Goal: Task Accomplishment & Management: Use online tool/utility

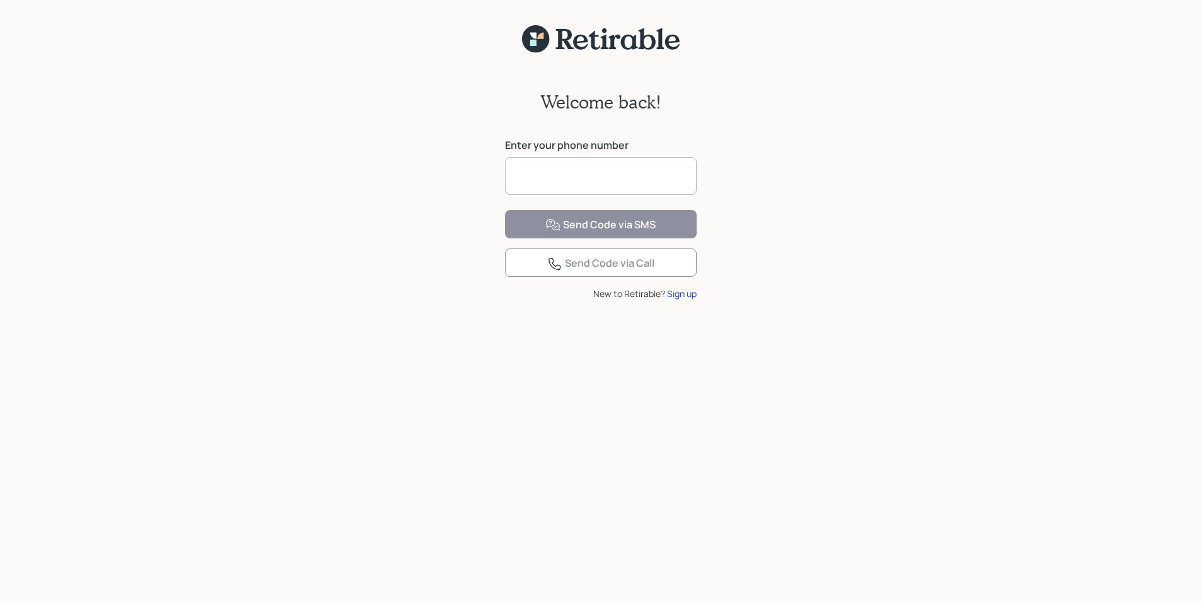
click at [520, 180] on input at bounding box center [601, 176] width 192 height 38
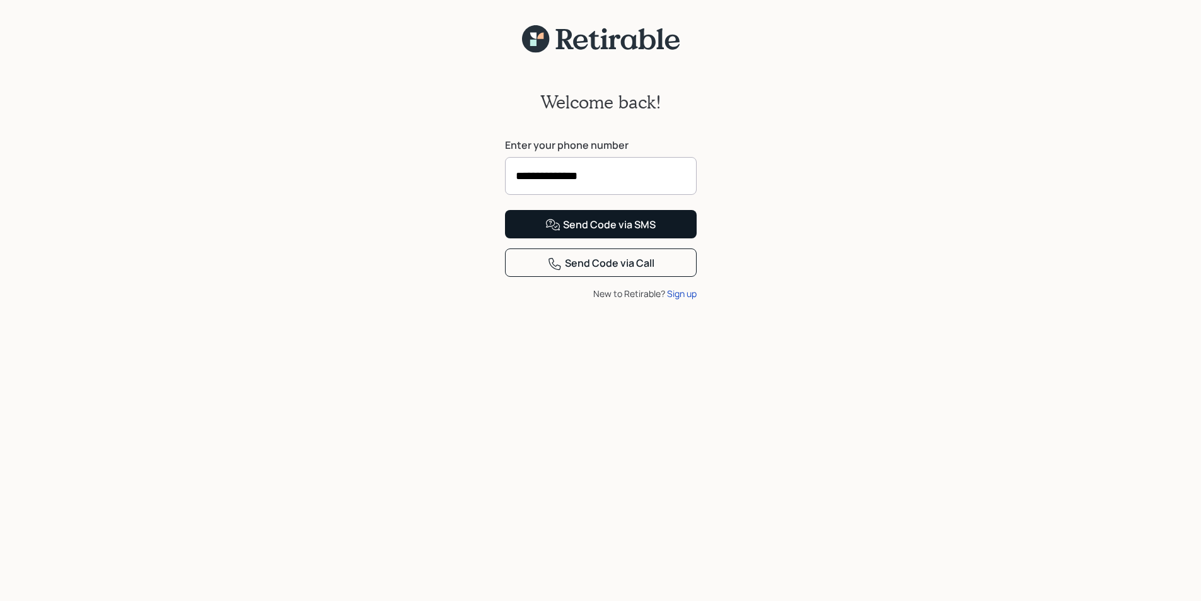
type input "**********"
click at [607, 233] on div "Send Code via SMS" at bounding box center [600, 224] width 110 height 15
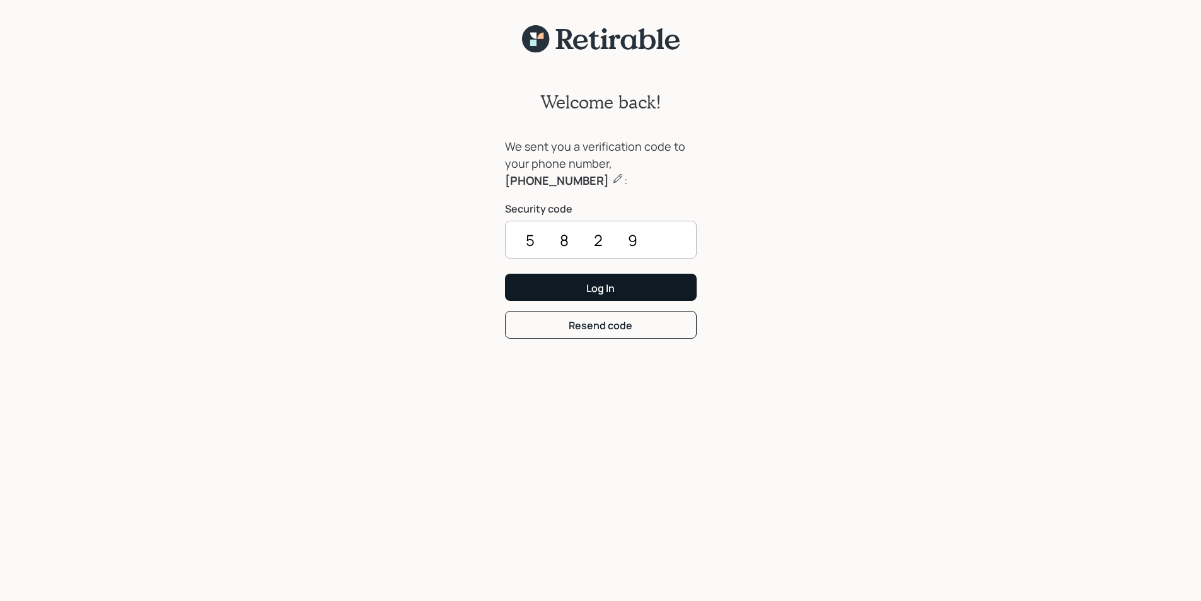
type input "5829"
click at [588, 287] on div "Log In" at bounding box center [600, 288] width 28 height 14
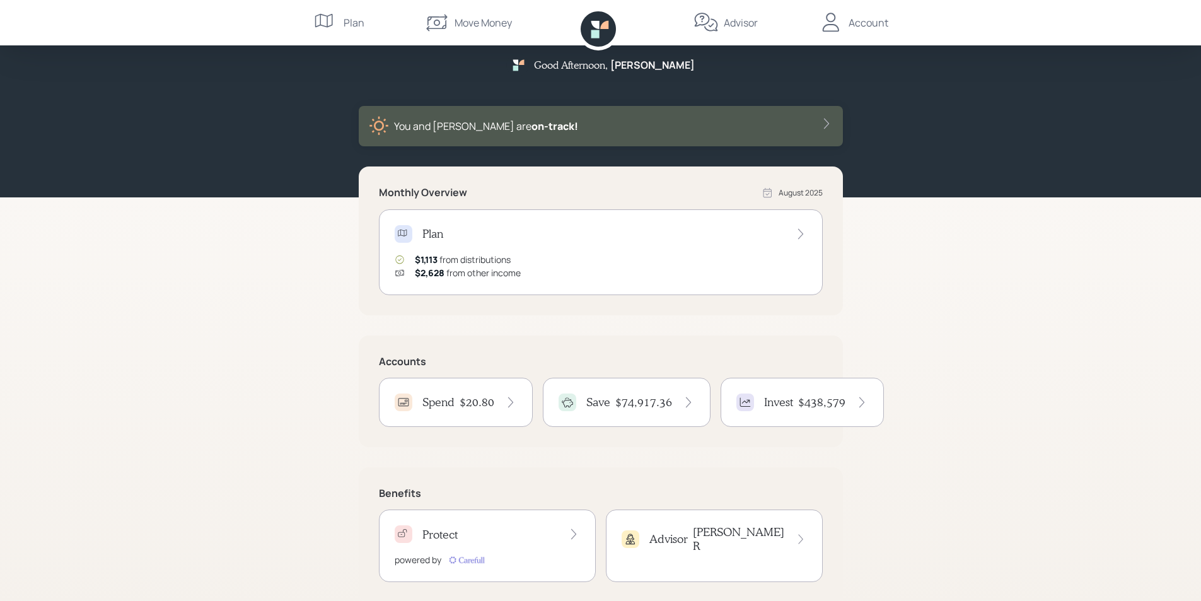
scroll to position [33, 0]
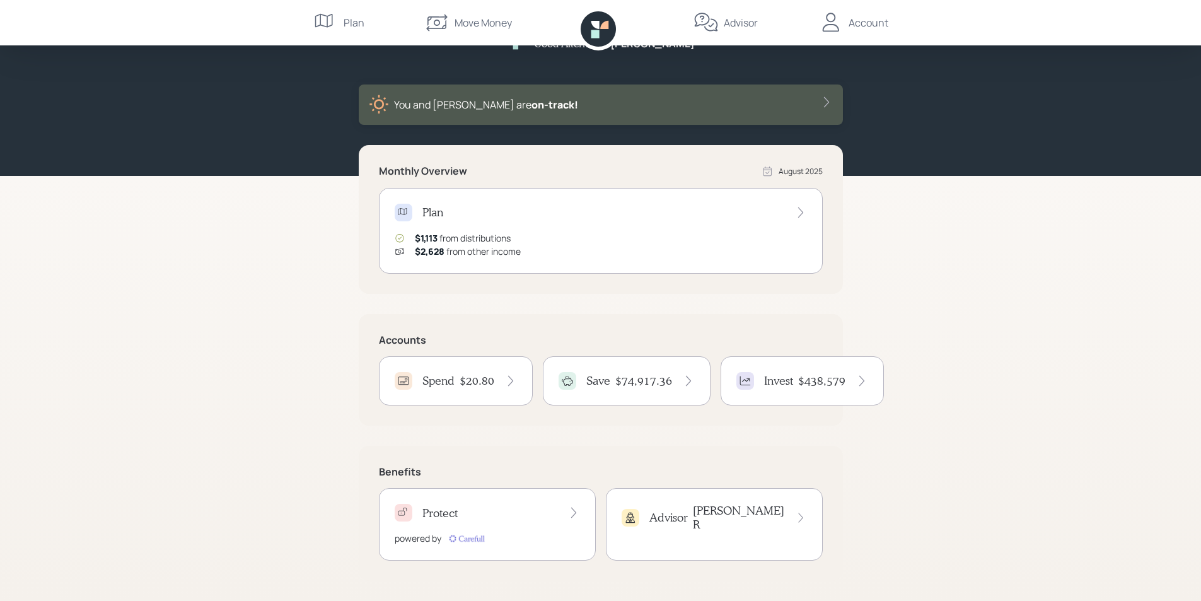
click at [683, 381] on icon at bounding box center [688, 380] width 13 height 13
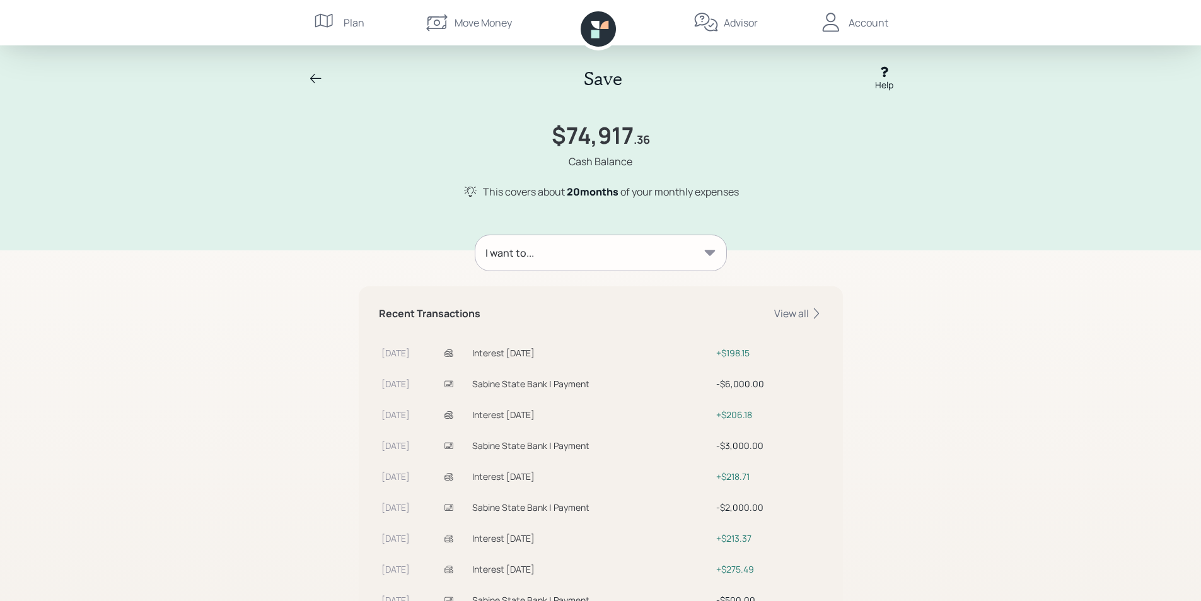
click at [710, 251] on icon at bounding box center [709, 253] width 11 height 6
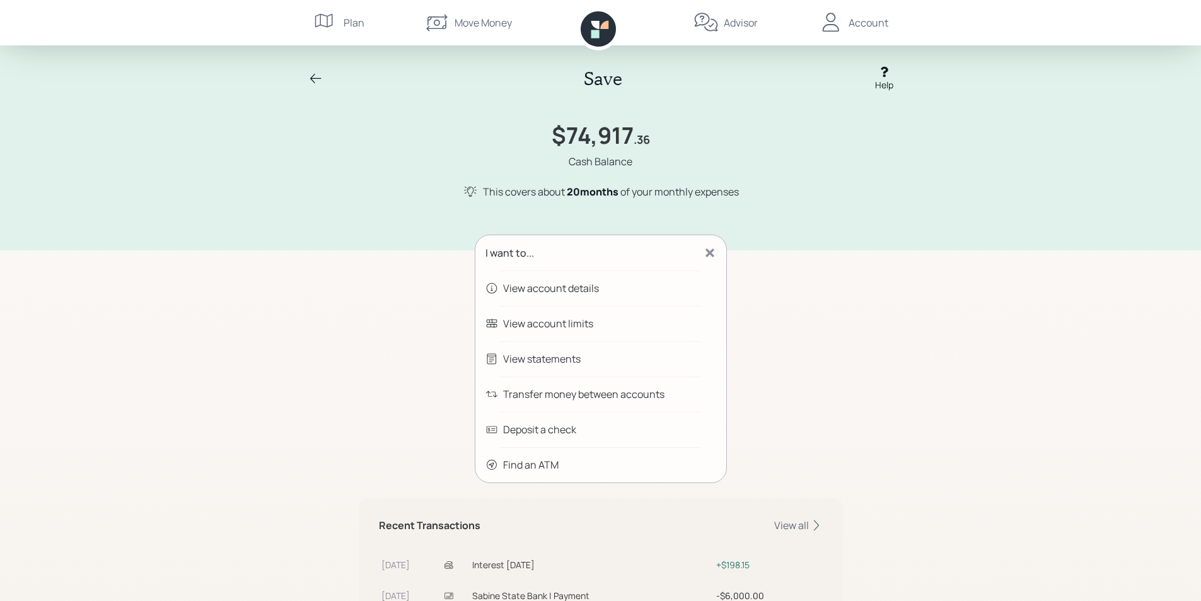
click at [519, 390] on div "Transfer money between accounts" at bounding box center [583, 393] width 161 height 15
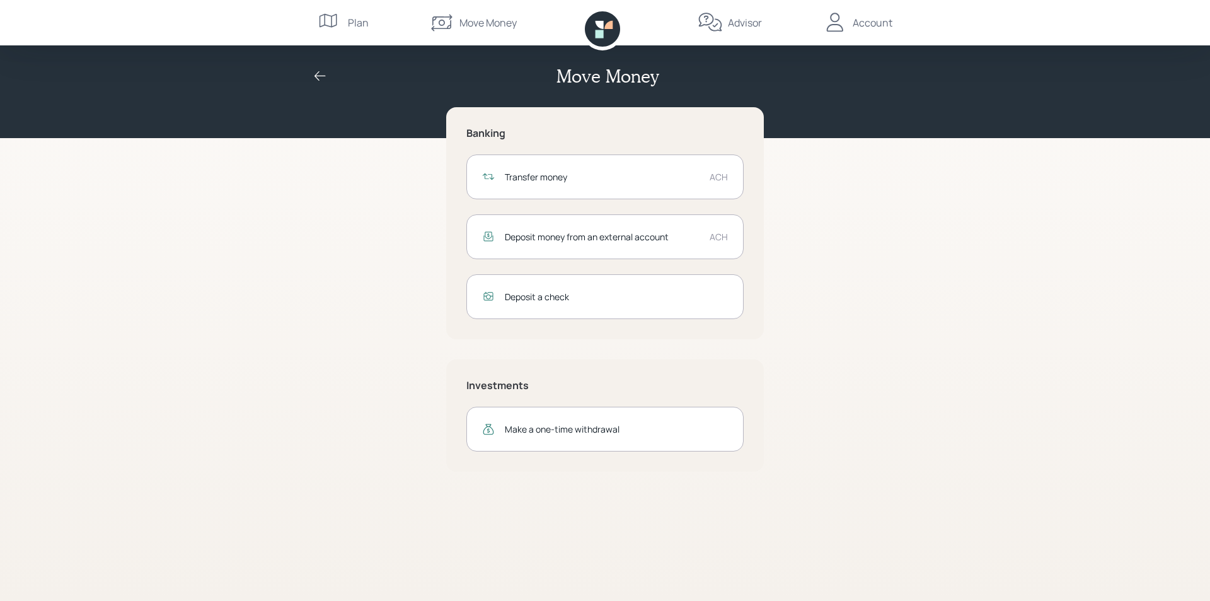
click at [584, 176] on div "Transfer money" at bounding box center [602, 176] width 195 height 13
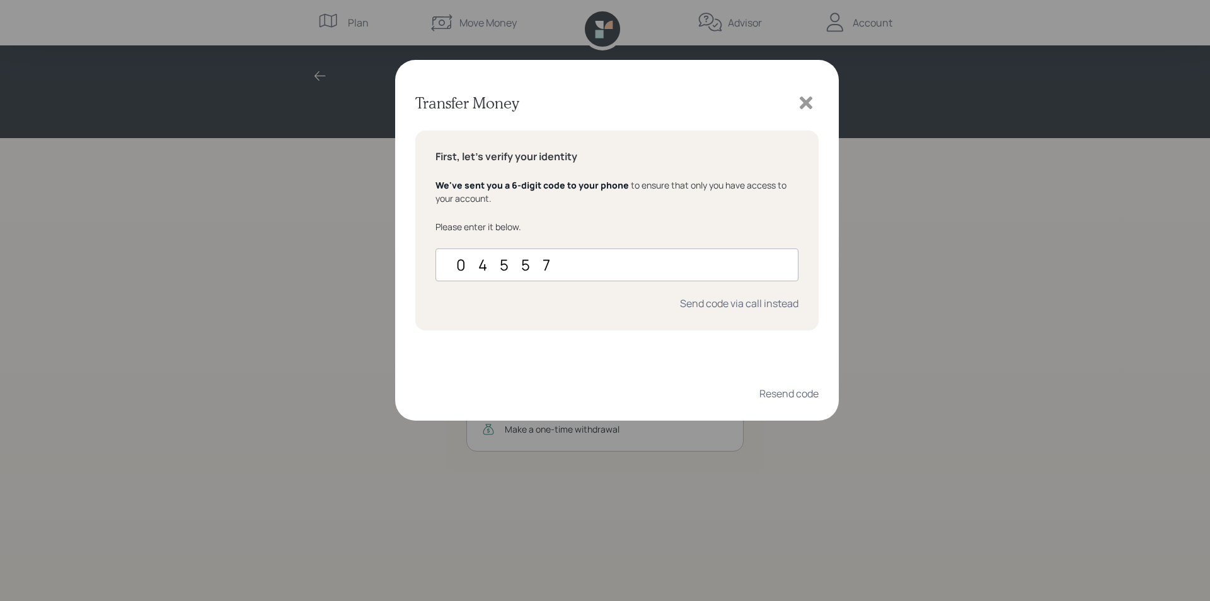
type input "045577"
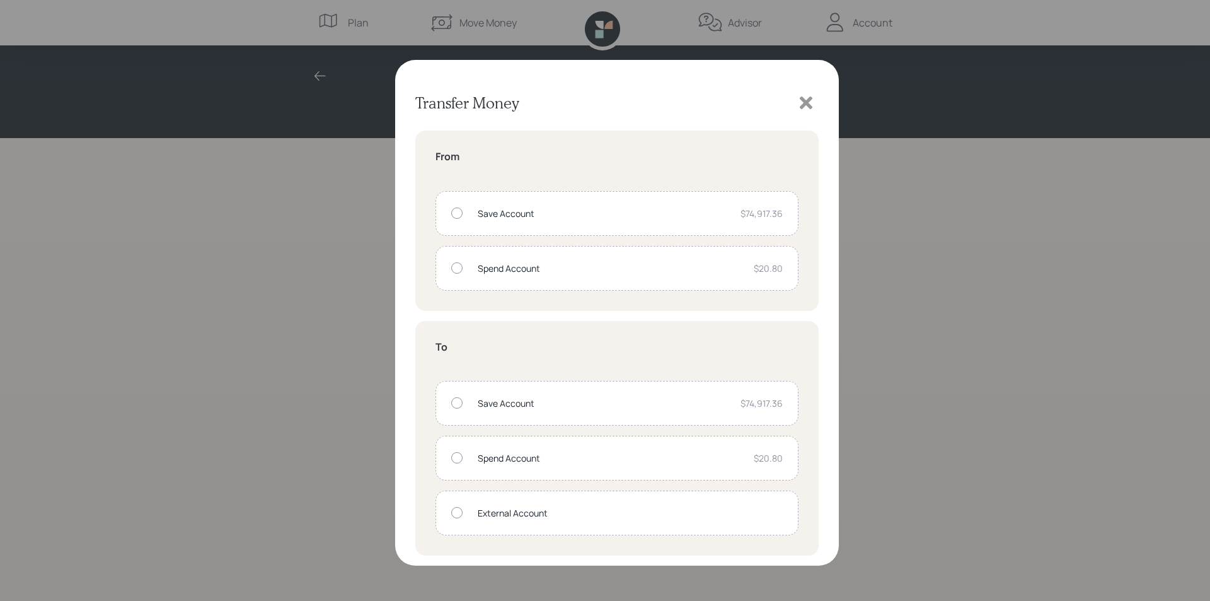
click at [459, 214] on div at bounding box center [456, 212] width 11 height 11
radio input "true"
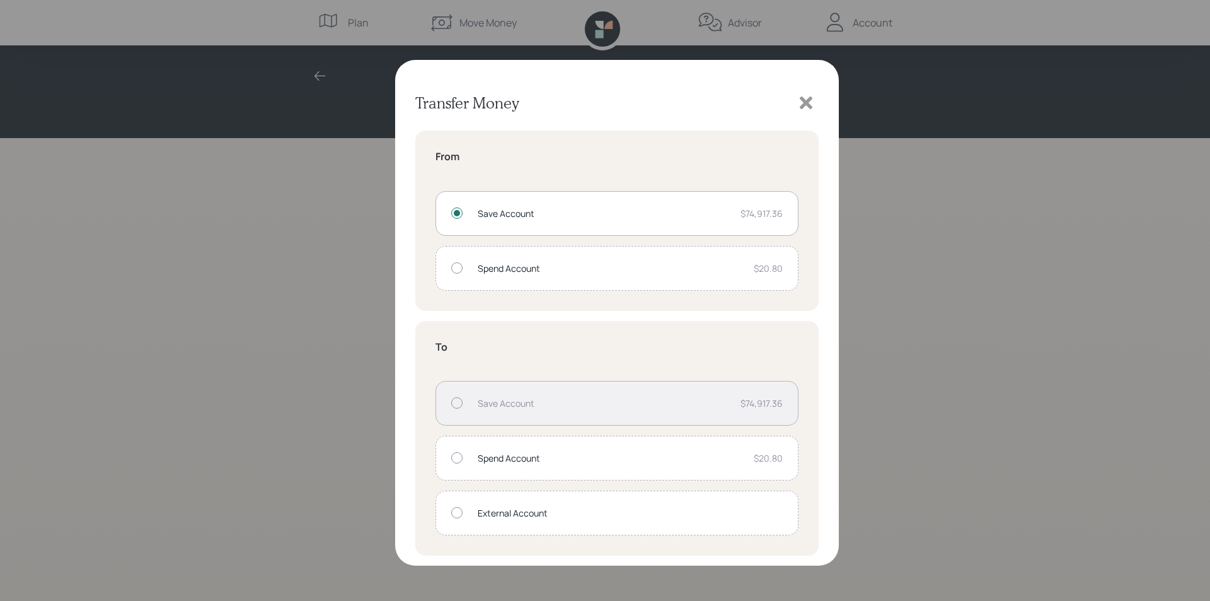
click at [453, 510] on div at bounding box center [456, 512] width 11 height 11
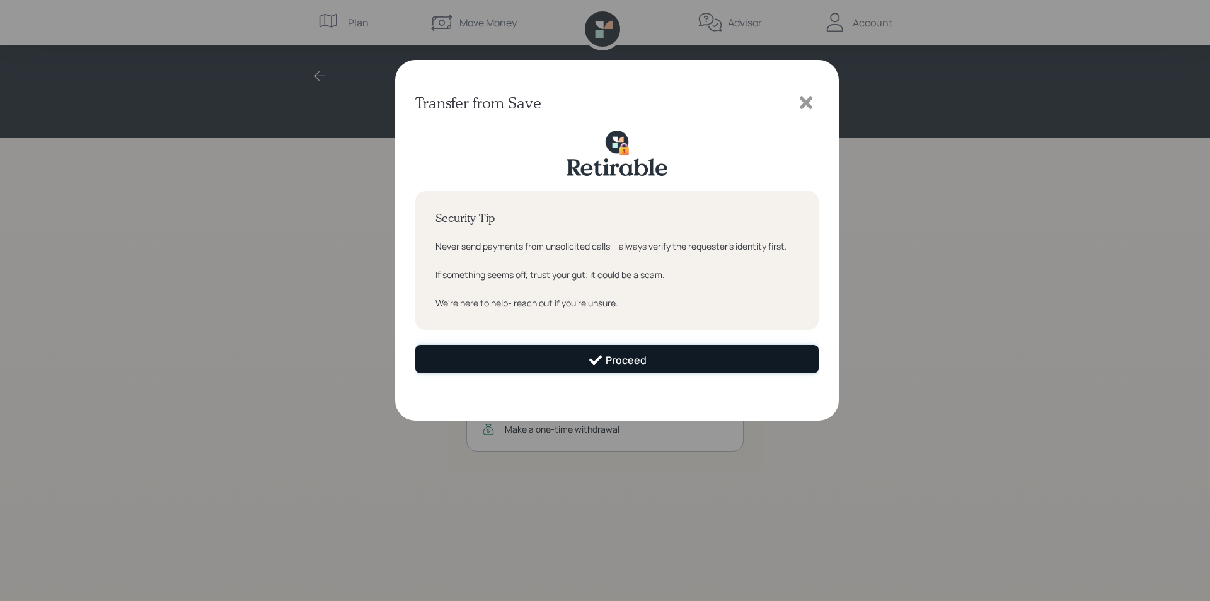
click at [622, 359] on div "Proceed" at bounding box center [617, 359] width 59 height 15
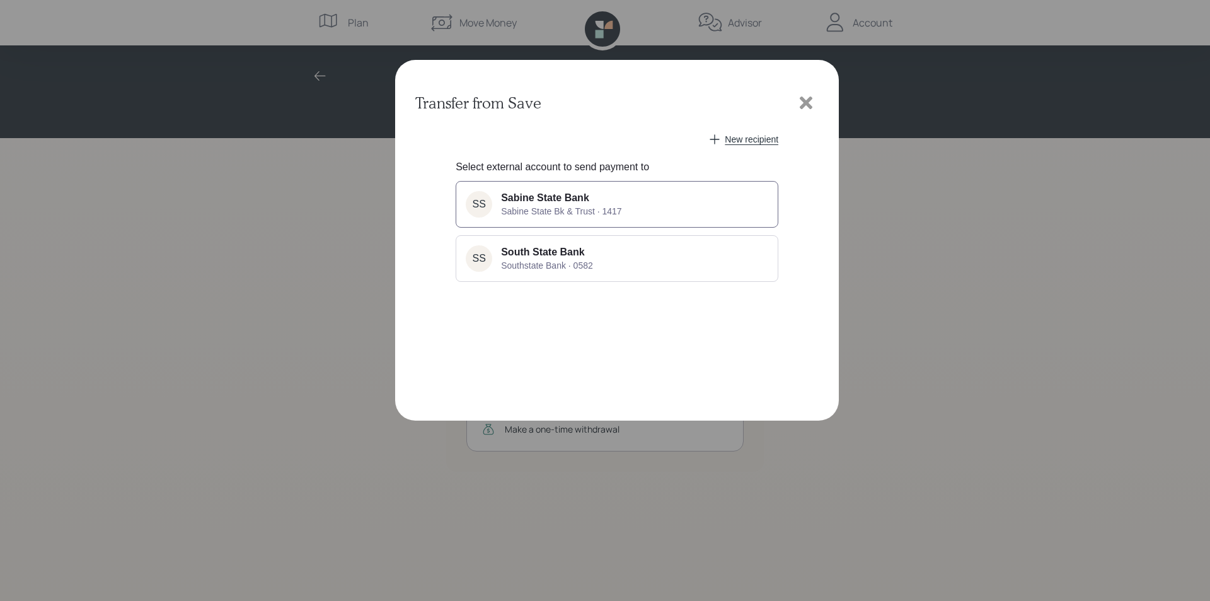
click at [527, 195] on span "Sabine State Bank" at bounding box center [545, 197] width 88 height 11
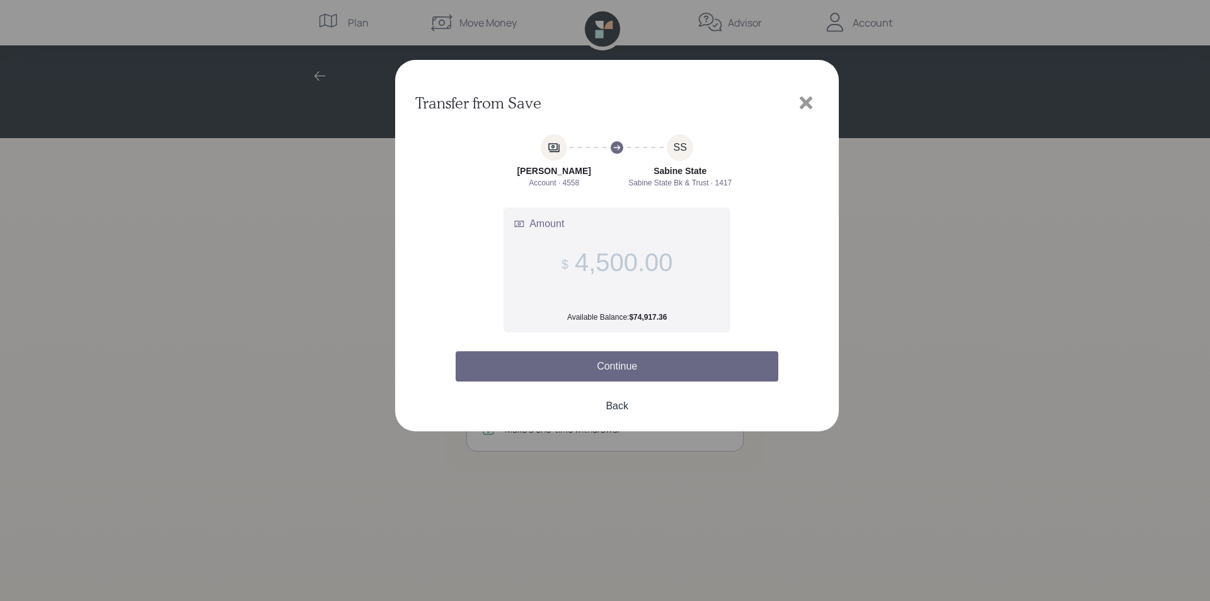
type input "4,500.00"
click at [619, 367] on button "Continue" at bounding box center [617, 366] width 323 height 30
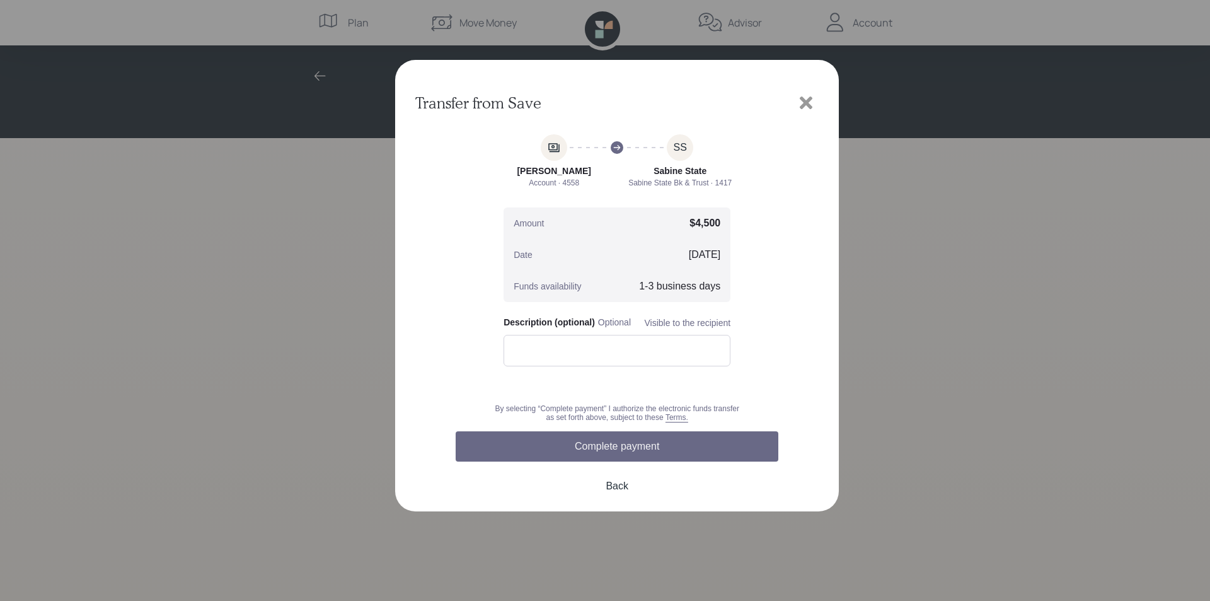
click at [613, 444] on button "Complete payment" at bounding box center [617, 446] width 323 height 30
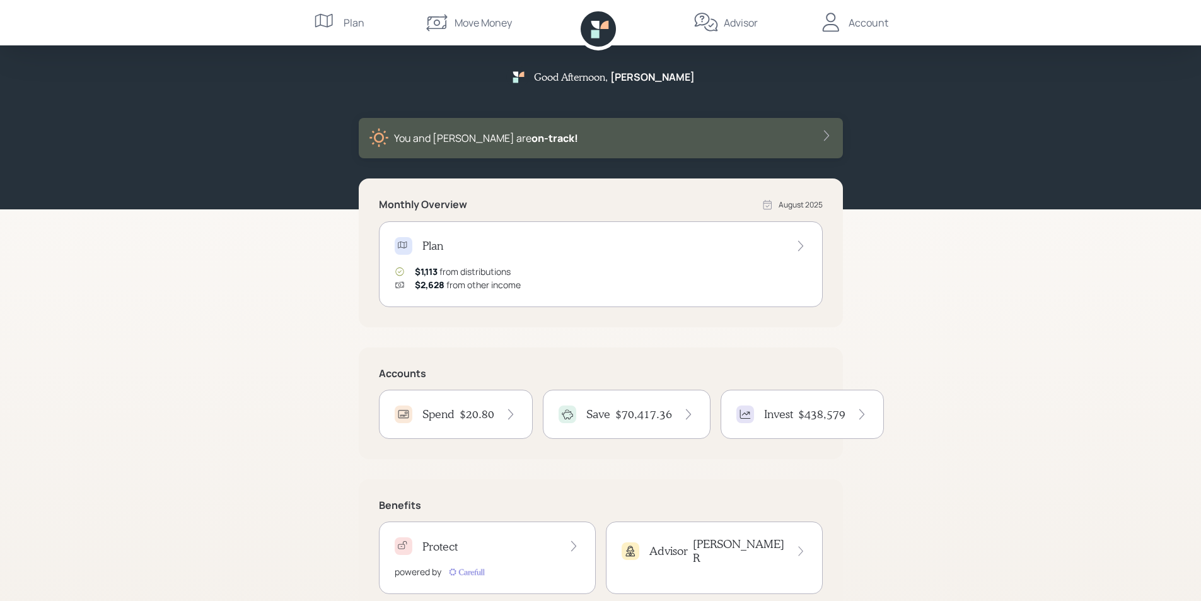
click at [829, 21] on icon at bounding box center [830, 22] width 25 height 25
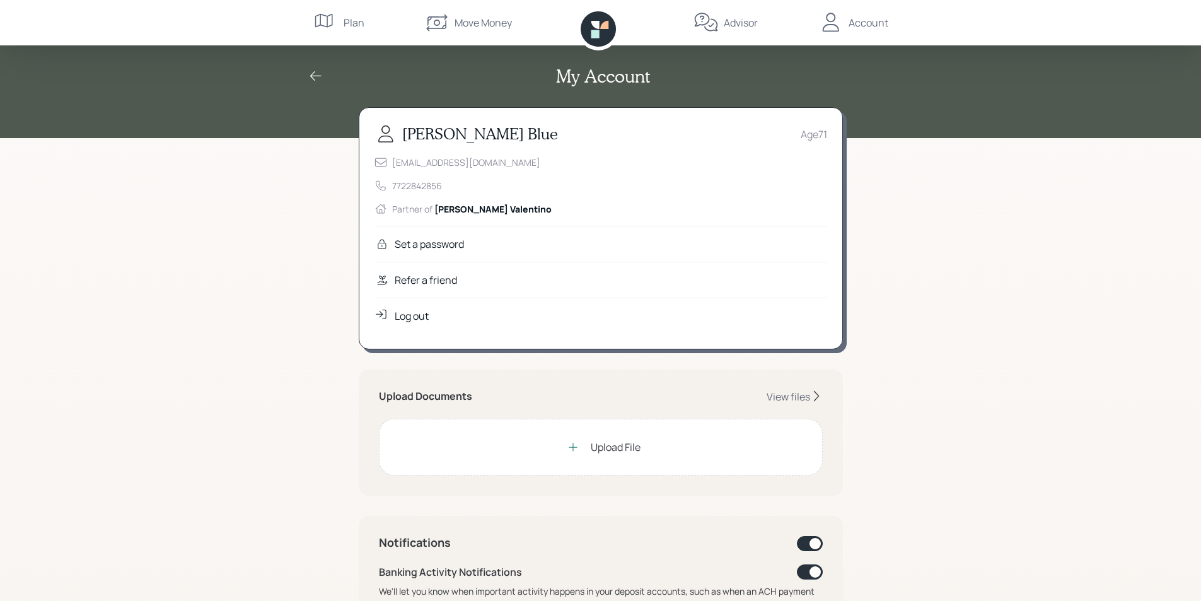
click at [400, 318] on div "Log out" at bounding box center [412, 315] width 34 height 15
